Goal: Task Accomplishment & Management: Manage account settings

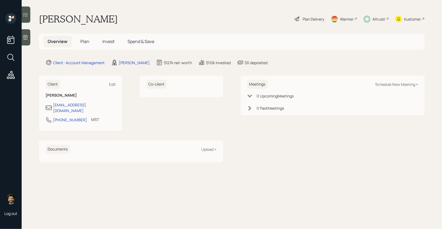
click at [103, 35] on div "Overview Plan Invest Spend & Save" at bounding box center [232, 42] width 386 height 16
click at [105, 42] on span "Invest" at bounding box center [108, 41] width 12 height 6
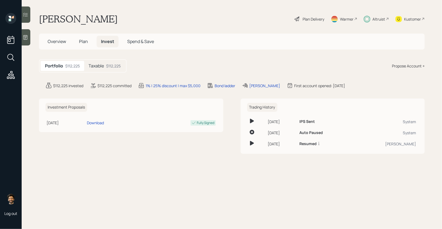
click at [100, 67] on h5 "Taxable" at bounding box center [96, 65] width 15 height 5
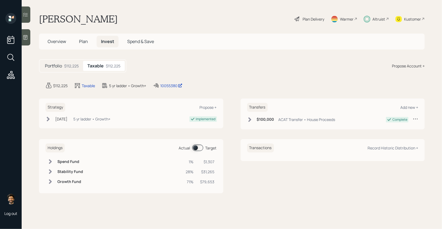
click at [195, 148] on span at bounding box center [197, 148] width 11 height 7
